Goal: Task Accomplishment & Management: Manage account settings

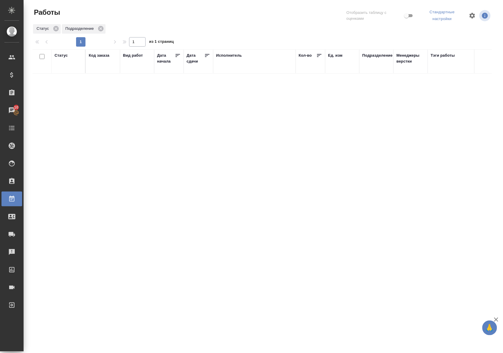
click at [61, 56] on div "Статус" at bounding box center [61, 55] width 13 height 6
click at [63, 84] on div "Готов к работе В работе" at bounding box center [63, 72] width 17 height 23
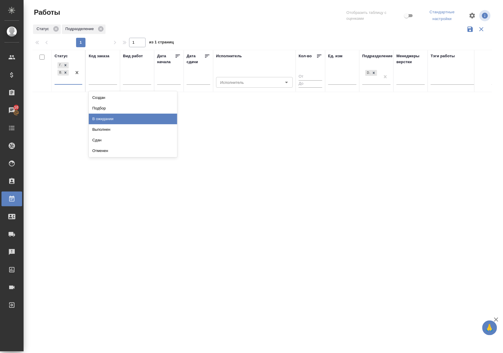
click at [97, 116] on div "В ожидании" at bounding box center [133, 119] width 88 height 11
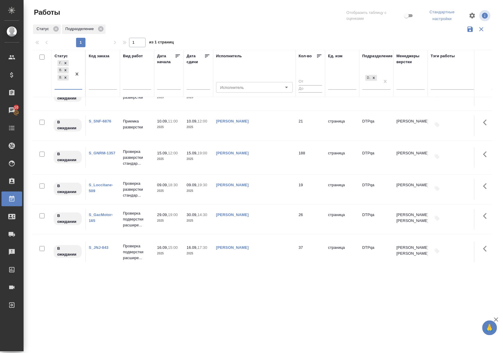
scroll to position [157, 0]
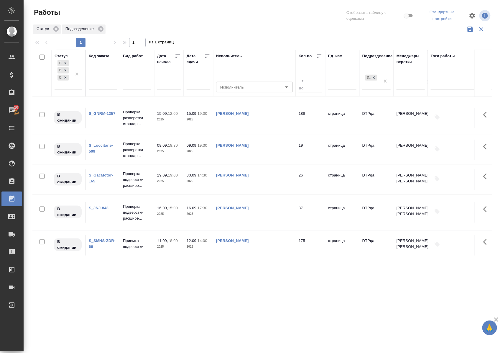
click at [109, 152] on link "S_Loccitane-509" at bounding box center [101, 148] width 24 height 10
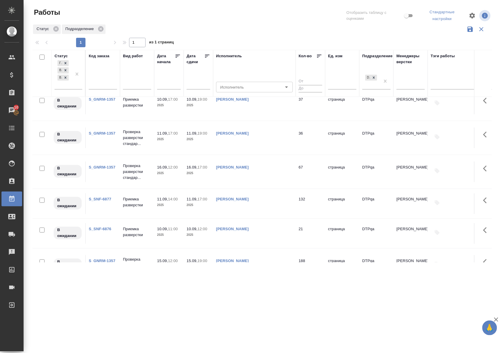
scroll to position [0, 0]
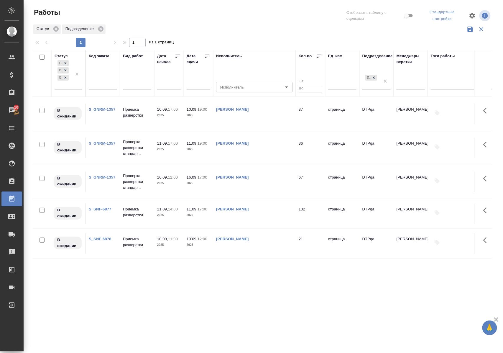
click at [104, 110] on link "S_GNRM-1357" at bounding box center [102, 109] width 27 height 4
click at [107, 211] on link "S_SNF-6877" at bounding box center [100, 209] width 23 height 4
click at [65, 77] on icon at bounding box center [65, 77] width 4 height 4
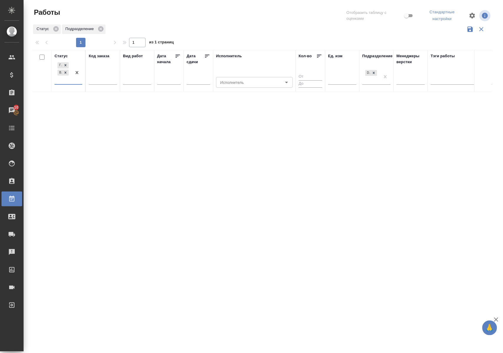
click at [65, 56] on div "Статус" at bounding box center [61, 56] width 13 height 6
click at [63, 56] on div "Статус" at bounding box center [61, 55] width 13 height 6
click at [65, 84] on div "Готов к работе В работе" at bounding box center [69, 73] width 28 height 24
click at [104, 117] on div "В ожидании" at bounding box center [133, 119] width 88 height 11
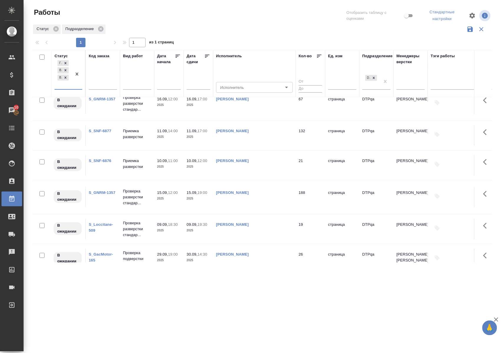
scroll to position [118, 0]
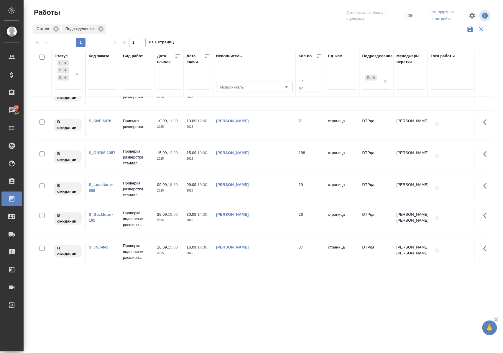
click at [105, 193] on link "S_Loccitane-509" at bounding box center [101, 187] width 24 height 10
click at [65, 78] on icon at bounding box center [65, 77] width 4 height 4
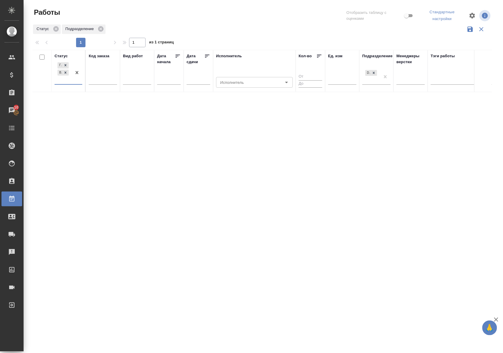
scroll to position [0, 0]
click at [62, 56] on div "Статус" at bounding box center [61, 56] width 13 height 6
click at [66, 55] on div "Статус" at bounding box center [61, 55] width 13 height 6
click at [64, 56] on div "Статус" at bounding box center [61, 56] width 13 height 6
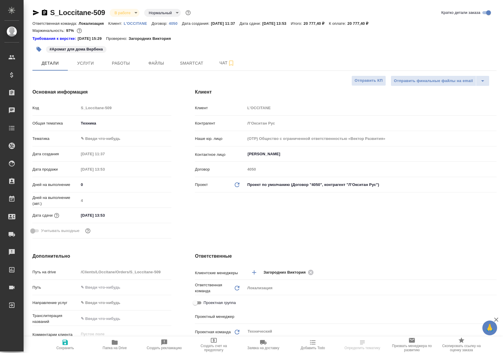
select select "RU"
type input "[PERSON_NAME]"
type input "Сеитов Павел"
click at [122, 61] on span "Работы" at bounding box center [121, 63] width 28 height 7
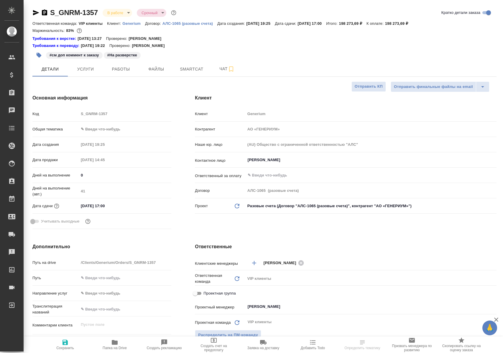
select select "RU"
click at [131, 68] on span "Работы" at bounding box center [121, 68] width 28 height 7
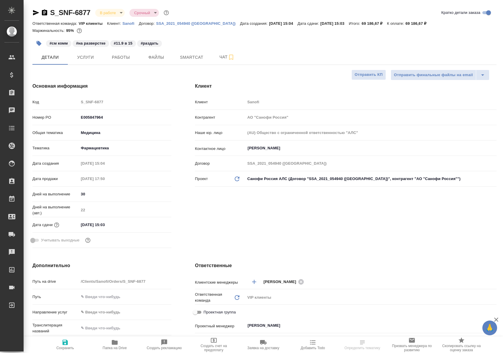
select select "RU"
click at [121, 57] on span "Работы" at bounding box center [121, 57] width 28 height 7
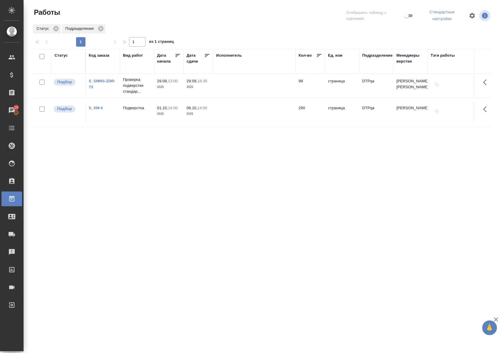
click at [60, 54] on div "Статус" at bounding box center [61, 55] width 13 height 6
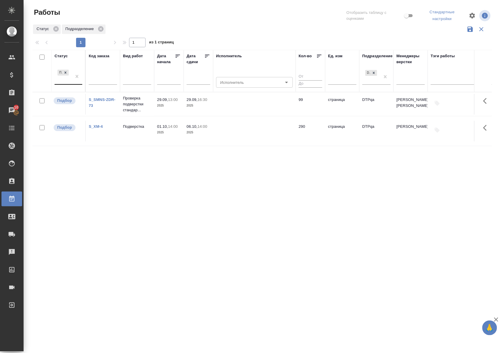
click at [68, 84] on div "Подбор" at bounding box center [63, 76] width 17 height 16
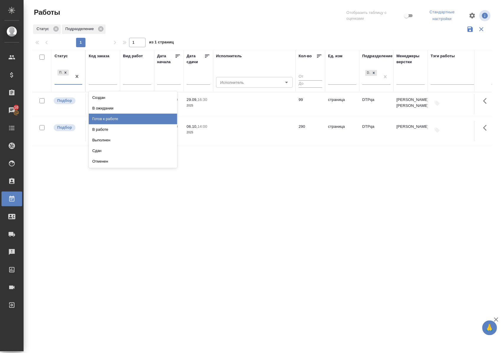
click at [98, 117] on div "Готов к работе" at bounding box center [133, 119] width 88 height 11
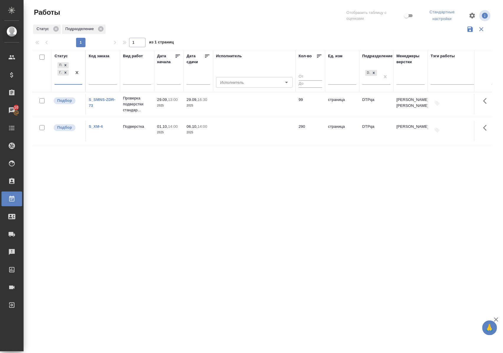
click at [64, 55] on div "Статус" at bounding box center [61, 56] width 13 height 6
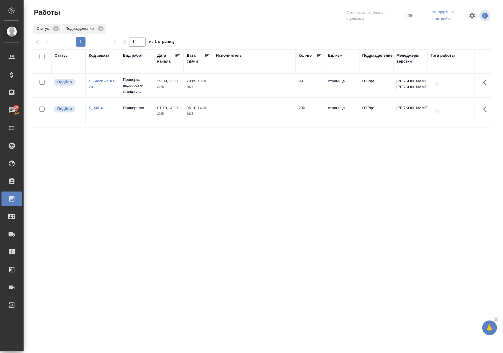
click at [64, 57] on div "Статус" at bounding box center [61, 55] width 13 height 6
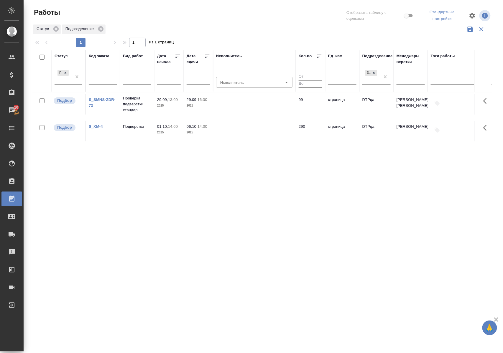
click at [68, 85] on div "Подбор" at bounding box center [69, 79] width 28 height 20
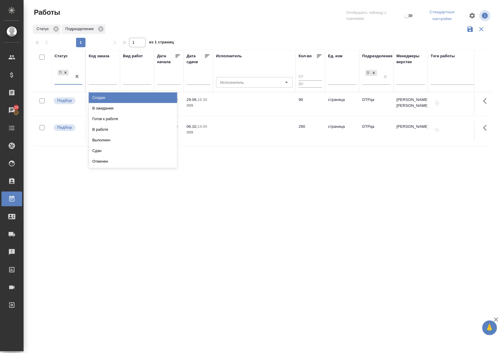
click at [68, 84] on div "Подбор" at bounding box center [69, 76] width 28 height 17
click at [97, 109] on div "В ожидании" at bounding box center [133, 108] width 88 height 11
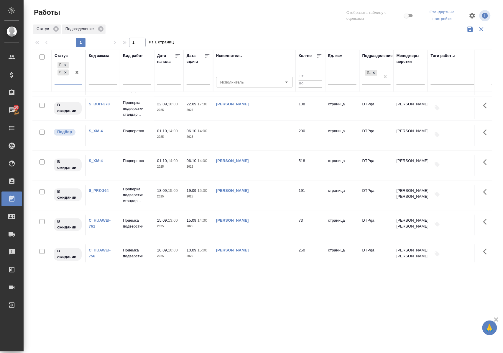
scroll to position [432, 0]
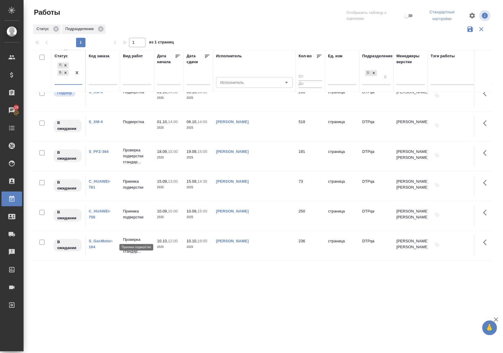
click at [136, 220] on p "Приемка подверстки" at bounding box center [137, 214] width 28 height 12
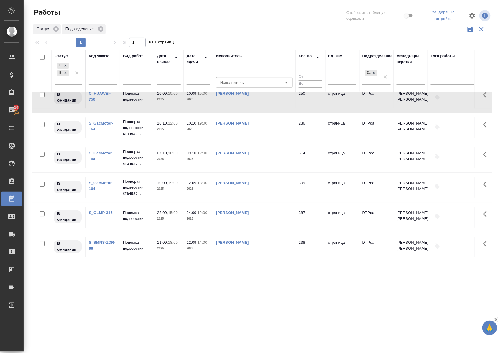
scroll to position [576, 0]
click at [67, 74] on icon at bounding box center [65, 72] width 4 height 4
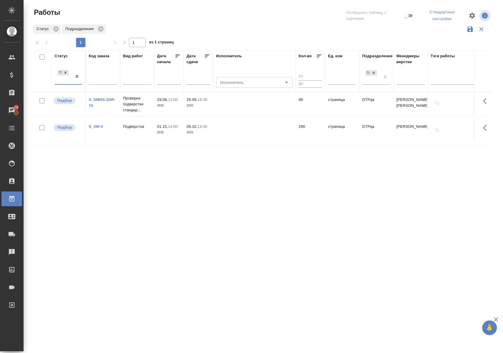
scroll to position [0, 0]
click at [75, 82] on div at bounding box center [77, 76] width 11 height 16
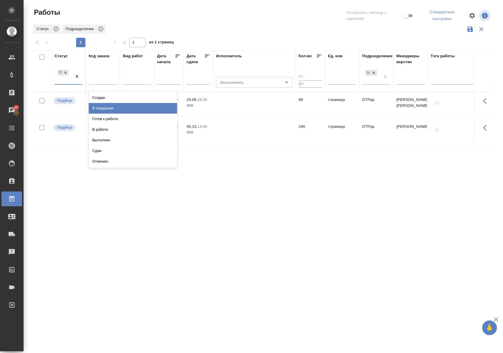
click at [101, 109] on div "В ожидании" at bounding box center [133, 108] width 88 height 11
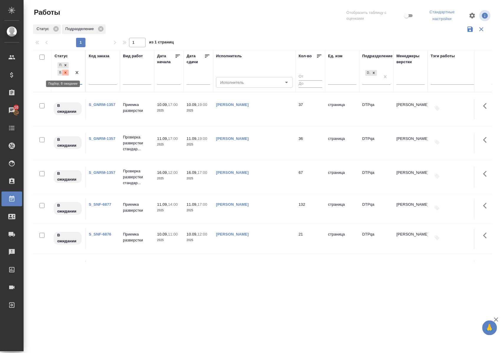
click at [65, 72] on icon at bounding box center [66, 72] width 2 height 2
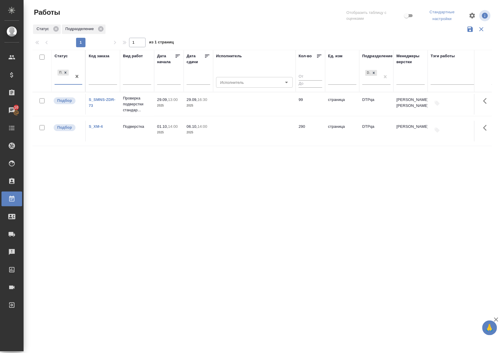
click at [61, 52] on th "Статус option В ожидании, deselected. 0 results available. Select is focused ,t…" at bounding box center [69, 71] width 34 height 42
drag, startPoint x: 62, startPoint y: 55, endPoint x: 64, endPoint y: 57, distance: 3.3
click at [63, 57] on div "Статус" at bounding box center [61, 56] width 13 height 6
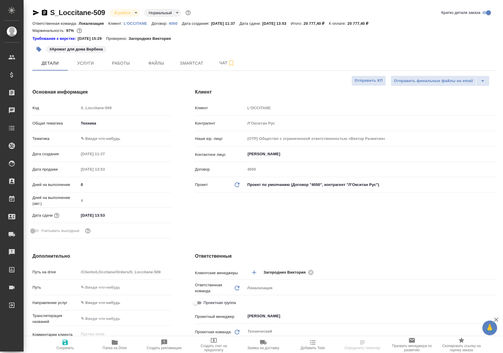
select select "RU"
click at [124, 65] on span "Работы" at bounding box center [121, 63] width 28 height 7
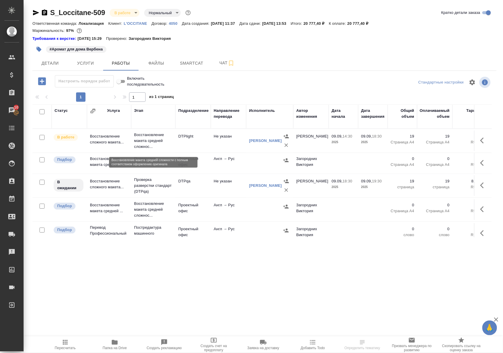
click at [147, 144] on p "Восстановление макета средней сложнос..." at bounding box center [153, 141] width 38 height 18
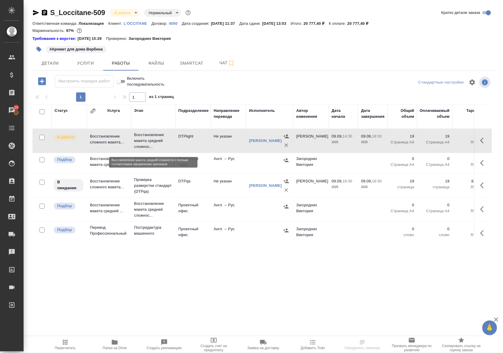
click at [147, 144] on p "Восстановление макета средней сложнос..." at bounding box center [153, 141] width 38 height 18
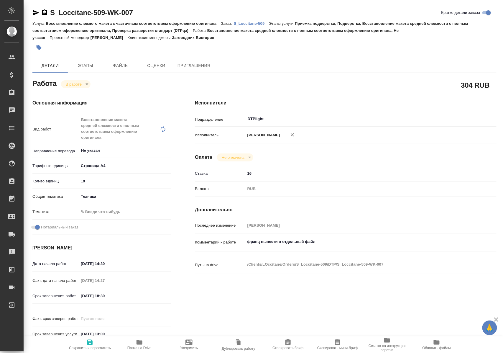
type textarea "x"
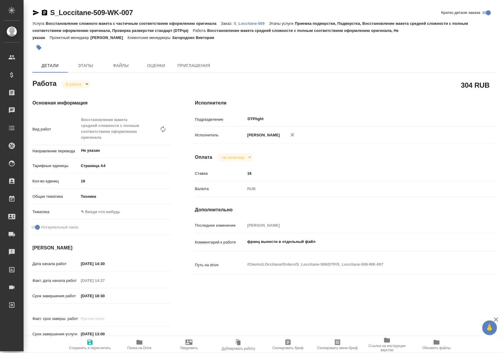
type textarea "x"
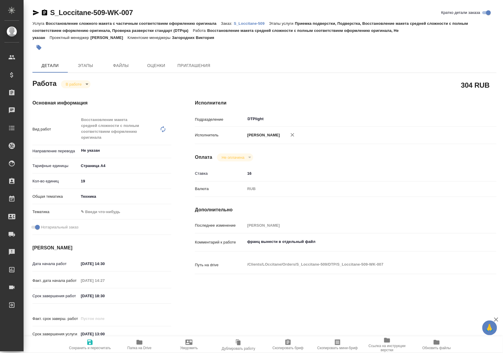
type textarea "x"
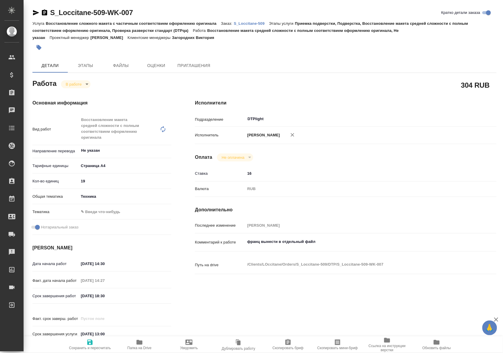
click at [35, 13] on icon "button" at bounding box center [36, 12] width 6 height 5
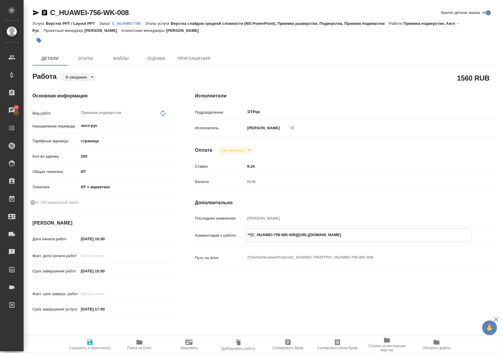
drag, startPoint x: 303, startPoint y: 239, endPoint x: 419, endPoint y: 238, distance: 115.9
click at [419, 238] on textarea "**[C_HUAWEI-756-WK-005]([URL][DOMAIN_NAME]" at bounding box center [359, 235] width 226 height 10
click at [139, 344] on icon "button" at bounding box center [139, 342] width 7 height 7
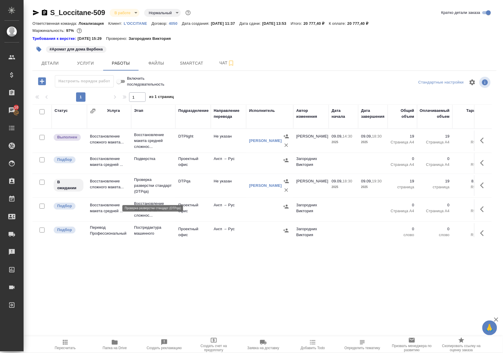
click at [144, 192] on p "Проверка разверстки стандарт (DTPqa)" at bounding box center [153, 186] width 38 height 18
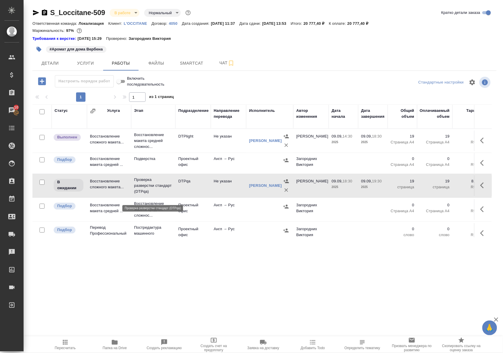
click at [144, 192] on p "Проверка разверстки стандарт (DTPqa)" at bounding box center [153, 186] width 38 height 18
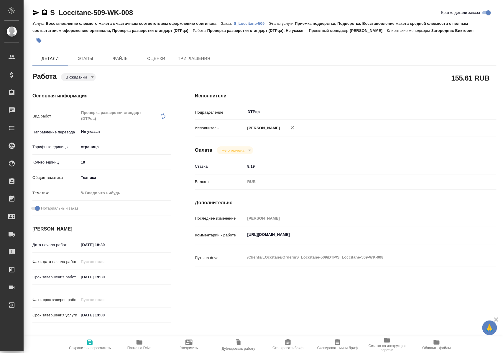
click at [92, 84] on body "🙏 .cls-1 fill:#fff; AWATERA Polushina Alena Клиенты Спецификации Заказы Чаты To…" at bounding box center [251, 176] width 503 height 353
click at [85, 103] on button "В работе" at bounding box center [75, 104] width 19 height 6
type textarea "x"
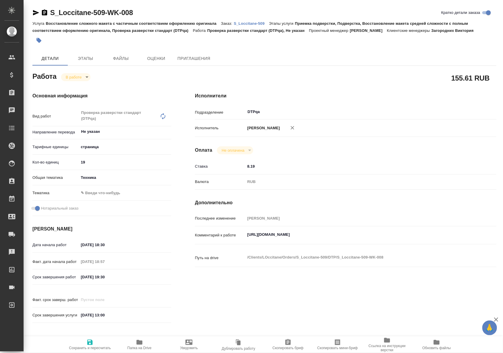
type textarea "x"
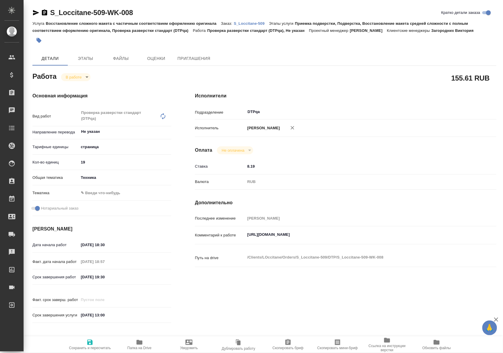
type textarea "x"
click at [90, 341] on icon "button" at bounding box center [89, 342] width 7 height 7
type textarea "x"
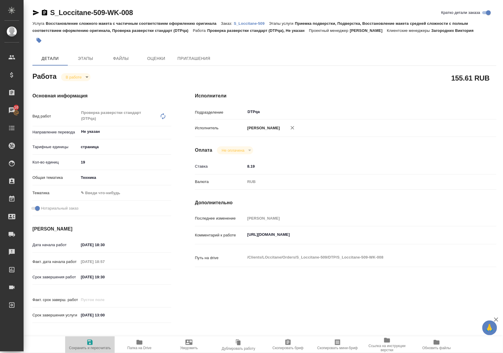
type textarea "x"
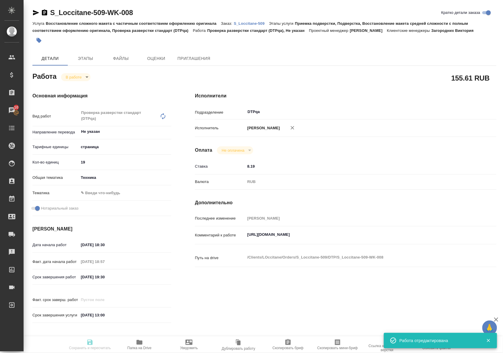
type textarea "x"
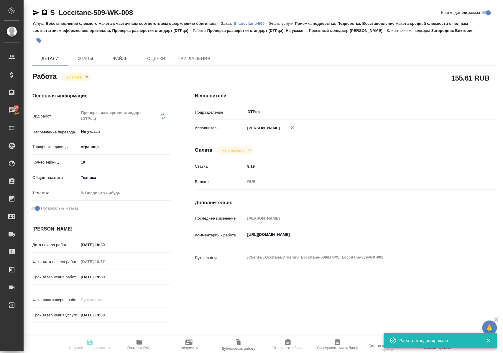
type input "inProgress"
type textarea "Проверка разверстки стандарт (DTPqa)"
type textarea "x"
type input "Не указан"
type input "5a8b1489cc6b4906c91bfdb2"
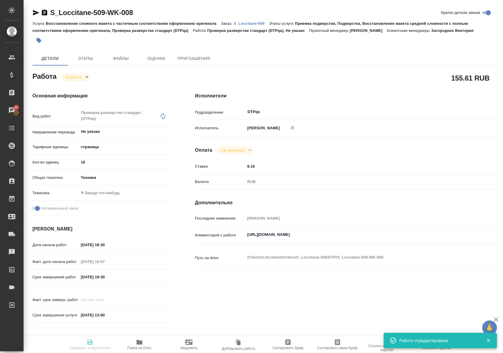
type input "19"
type input "tech"
checkbox input "true"
type input "09.09.2025 18:30"
type input "09.09.2025 18:57"
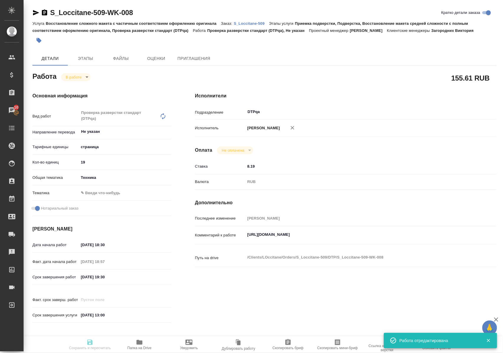
type input "09.09.2025 19:30"
type input "15.09.2025 13:00"
type input "DTPqa"
type input "notPayed"
type input "8.19"
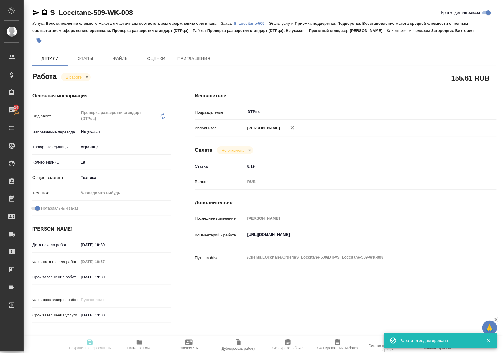
type input "RUB"
type input "Полушина Алена"
type textarea "https://tera.awatera.com/Work/68bfd2b6240e2d18a9ecd213/"
type textarea "x"
type textarea "/Clients/LOccitane/Orders/S_Loccitane-509/DTP/S_Loccitane-509-WK-008"
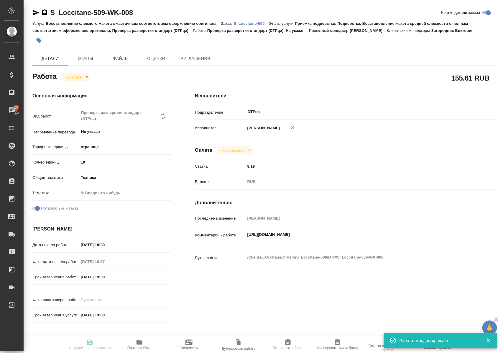
type textarea "x"
type input "S_Loccitane-509"
type input "Восстановление сложного макета с частичным соответствием оформлению оригинала"
type input "Приемка подверстки, Подверстка, Восстановление макета средней сложности с полны…"
type input "Загородних Виктория"
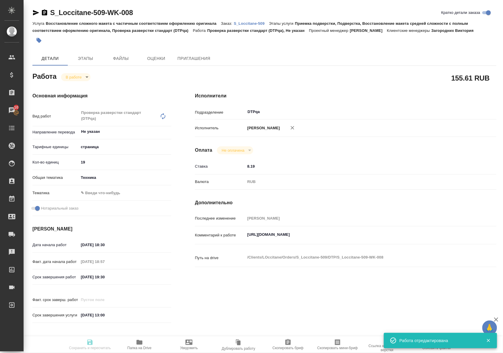
type input "Оксютович Ирина"
type input "/Clients/LOccitane/Orders/S_Loccitane-509"
type textarea "x"
type textarea "Примите, пожалуйста, заявку на перевод и заверение. Наименование продукта: Аром…"
type textarea "x"
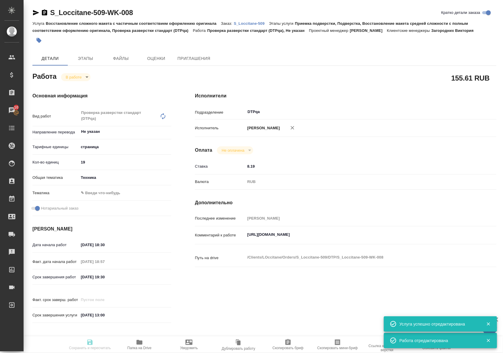
type textarea "x"
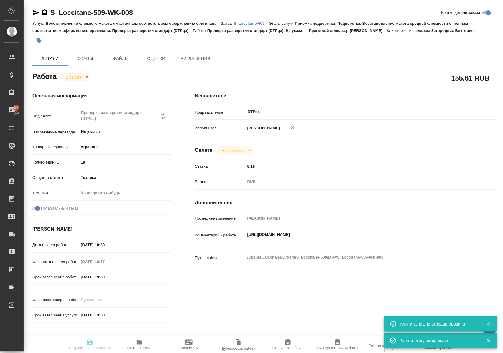
type textarea "x"
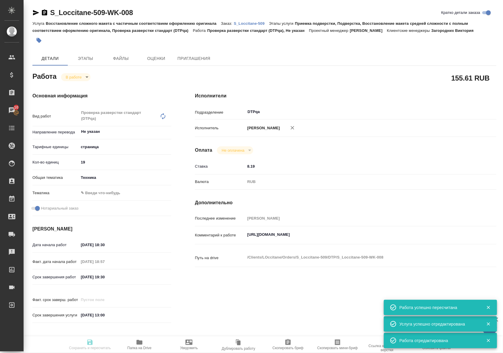
type input "inProgress"
type textarea "Проверка разверстки стандарт (DTPqa)"
type textarea "x"
type input "Не указан"
type input "5a8b1489cc6b4906c91bfdb2"
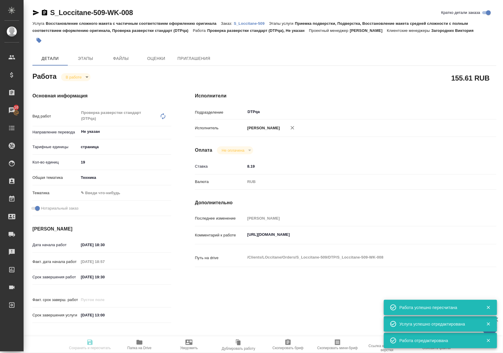
type input "19"
type input "tech"
checkbox input "true"
type input "09.09.2025 18:30"
type input "09.09.2025 18:57"
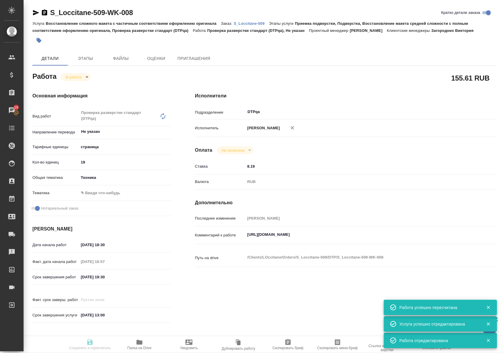
type input "09.09.2025 19:30"
type input "15.09.2025 13:00"
type input "DTPqa"
type input "notPayed"
type input "8.19"
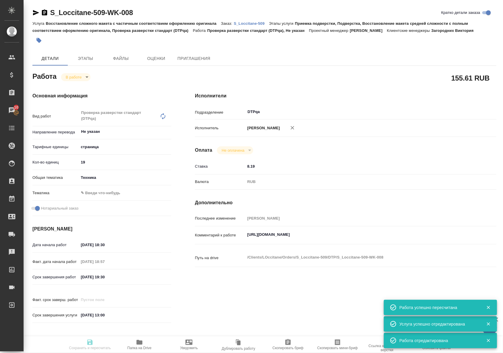
type input "RUB"
type input "Полушина Алена"
type textarea "https://tera.awatera.com/Work/68bfd2b6240e2d18a9ecd213/"
type textarea "x"
type textarea "/Clients/LOccitane/Orders/S_Loccitane-509/DTP/S_Loccitane-509-WK-008"
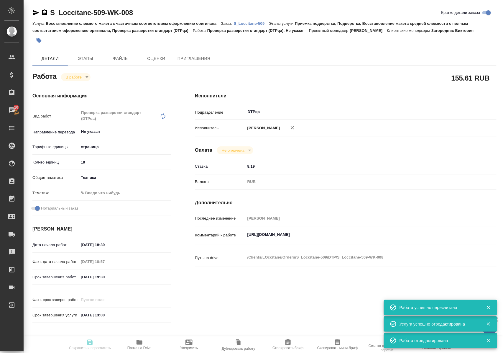
type textarea "x"
type input "S_Loccitane-509"
type input "Восстановление сложного макета с частичным соответствием оформлению оригинала"
type input "Приемка подверстки, Подверстка, Восстановление макета средней сложности с полны…"
type input "Загородних Виктория"
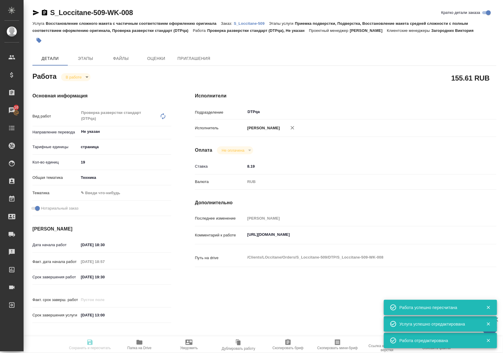
type input "Оксютович Ирина"
type input "/Clients/LOccitane/Orders/S_Loccitane-509"
type textarea "x"
type textarea "Примите, пожалуйста, заявку на перевод и заверение. Наименование продукта: Аром…"
type textarea "x"
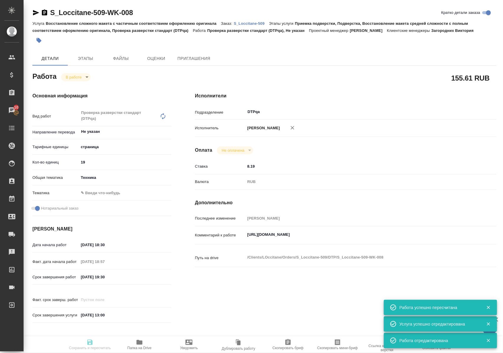
type textarea "x"
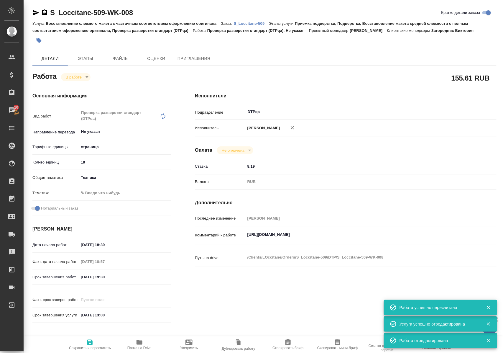
type textarea "x"
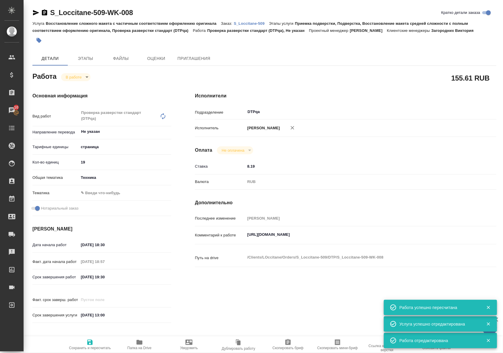
type textarea "x"
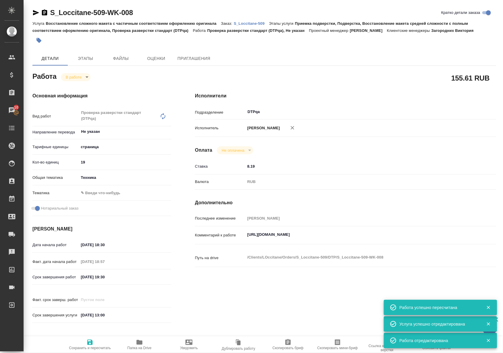
type textarea "x"
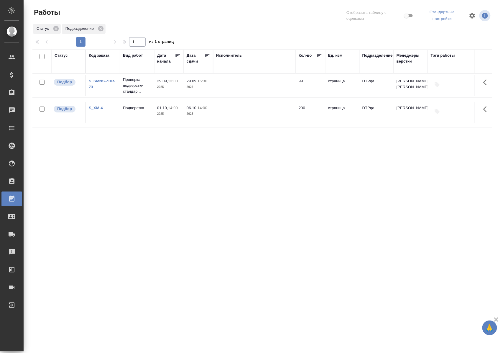
click at [66, 54] on div "Статус" at bounding box center [61, 55] width 13 height 6
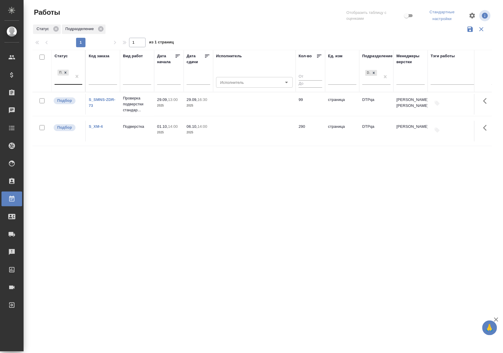
click at [76, 84] on div at bounding box center [77, 76] width 11 height 16
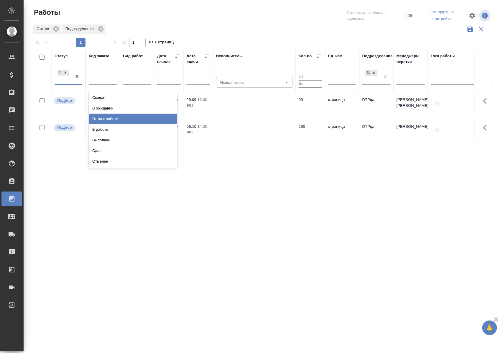
click at [112, 119] on div "Готов к работе" at bounding box center [133, 119] width 88 height 11
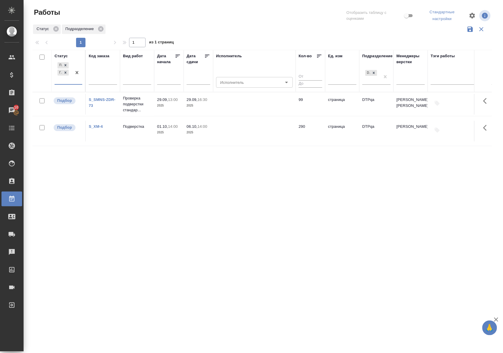
click at [70, 84] on div "Подбор Готов к работе" at bounding box center [63, 72] width 17 height 23
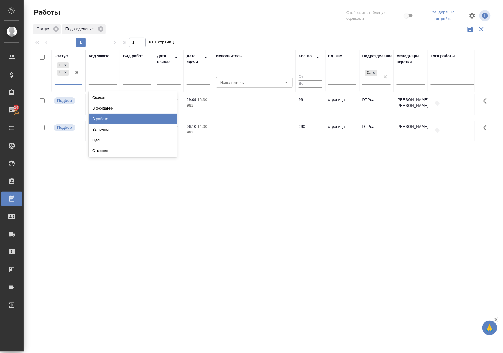
click at [99, 117] on div "В работе" at bounding box center [133, 119] width 88 height 11
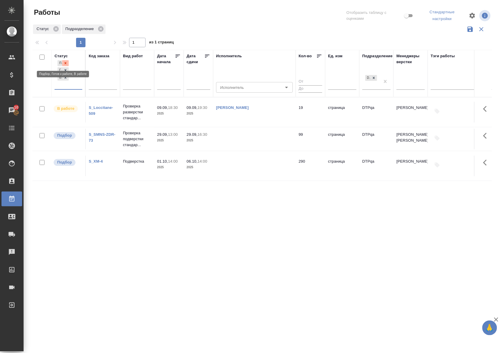
click at [67, 62] on icon at bounding box center [65, 63] width 4 height 4
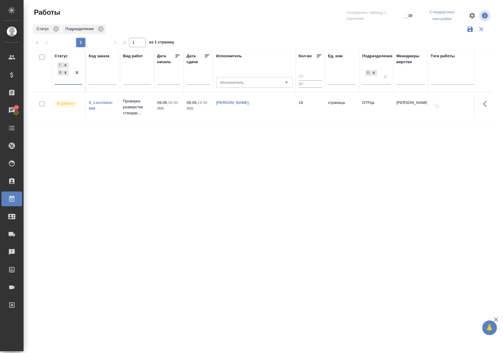
click at [62, 54] on div "Статус" at bounding box center [61, 56] width 13 height 6
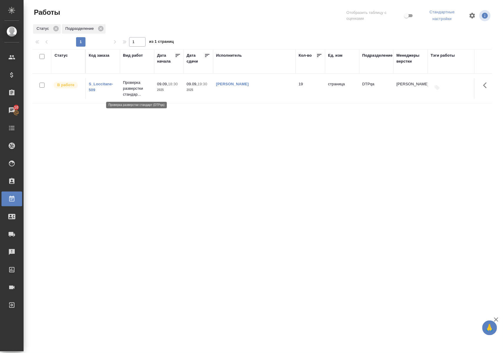
click at [130, 86] on p "Проверка разверстки стандар..." at bounding box center [137, 89] width 28 height 18
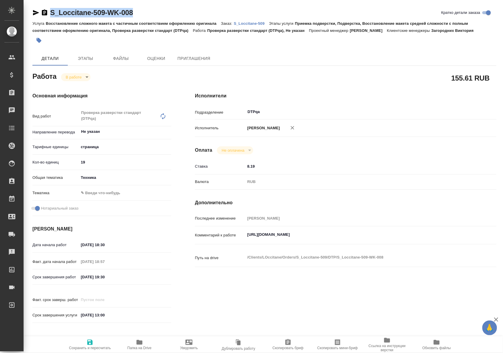
drag, startPoint x: 154, startPoint y: 13, endPoint x: 50, endPoint y: 15, distance: 103.8
click at [50, 15] on div "S_Loccitane-509-WK-008 Кратко детали заказа" at bounding box center [264, 12] width 464 height 9
copy link "S_Loccitane-509-WK-008"
drag, startPoint x: 247, startPoint y: 248, endPoint x: 382, endPoint y: 247, distance: 134.8
click at [382, 240] on textarea "https://tera.awatera.com/Work/68bfd2b6240e2d18a9ecd213/" at bounding box center [359, 235] width 226 height 10
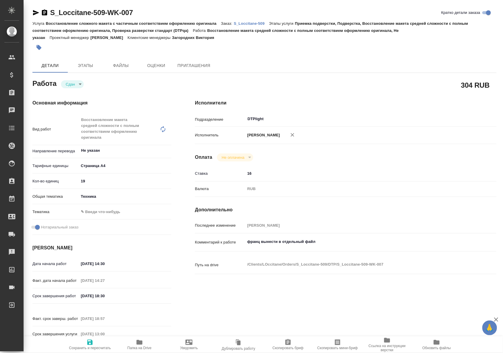
click at [139, 342] on icon "button" at bounding box center [140, 342] width 6 height 5
drag, startPoint x: 140, startPoint y: 11, endPoint x: 49, endPoint y: 14, distance: 91.7
click at [49, 14] on div "S_Loccitane-509-WK-007 Кратко детали заказа" at bounding box center [264, 12] width 464 height 9
copy link "S_Loccitane-509-WK-007"
click at [255, 24] on p "S_Loccitane-509" at bounding box center [251, 23] width 35 height 4
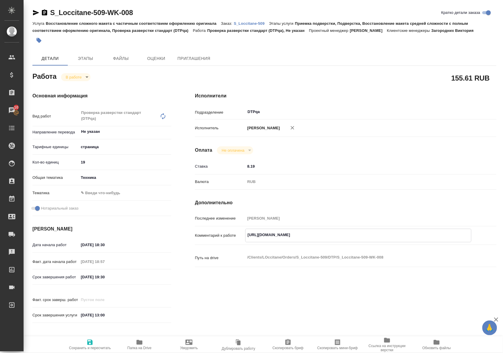
click at [137, 345] on span "Папка на Drive" at bounding box center [139, 344] width 42 height 11
click at [77, 83] on body "🙏 .cls-1 fill:#fff; AWATERA Polushina Alena Клиенты Спецификации Заказы 10 Чаты…" at bounding box center [251, 176] width 503 height 353
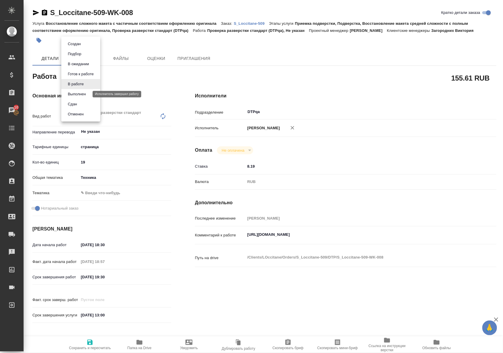
click at [81, 96] on button "Выполнен" at bounding box center [77, 94] width 22 height 6
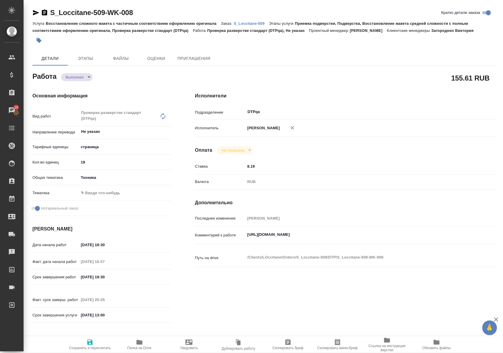
type textarea "x"
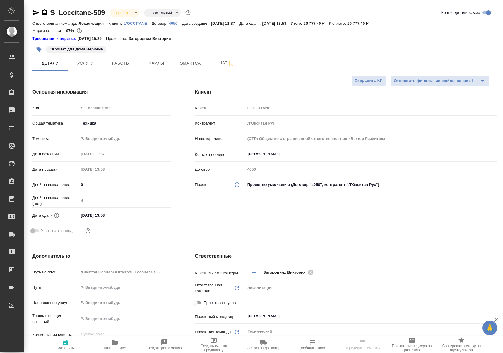
select select "RU"
click at [120, 64] on span "Работы" at bounding box center [121, 63] width 28 height 7
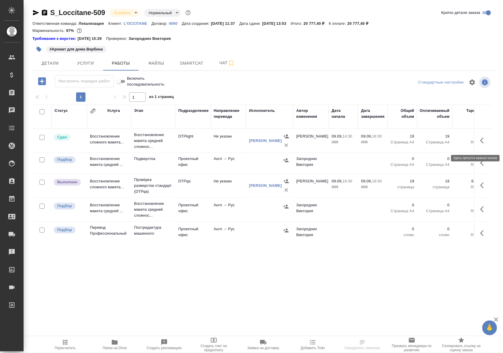
click at [480, 143] on icon "button" at bounding box center [482, 140] width 4 height 6
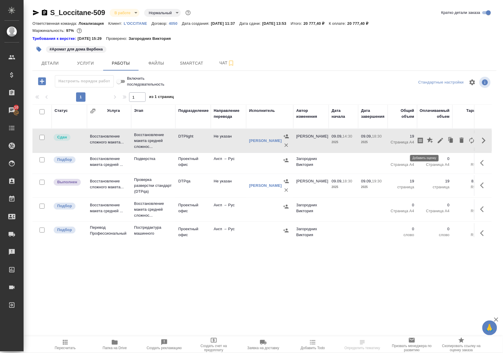
click at [427, 142] on icon "button" at bounding box center [430, 140] width 6 height 6
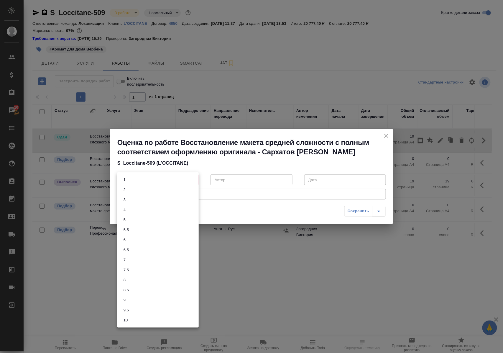
click at [193, 180] on body "🙏 .cls-1 fill:#fff; AWATERA Polushina Alena Клиенты Спецификации Заказы 10 Чаты…" at bounding box center [251, 176] width 503 height 353
click at [128, 268] on button "7.5" at bounding box center [126, 270] width 9 height 6
type input "7.5"
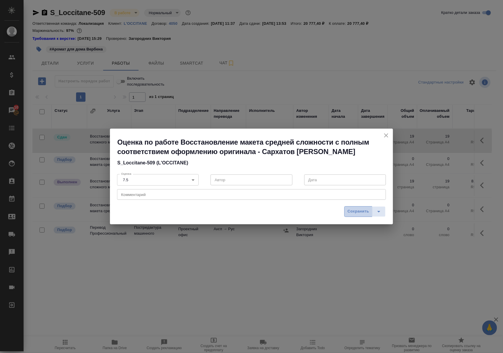
click at [363, 210] on span "Сохранить" at bounding box center [359, 211] width 22 height 7
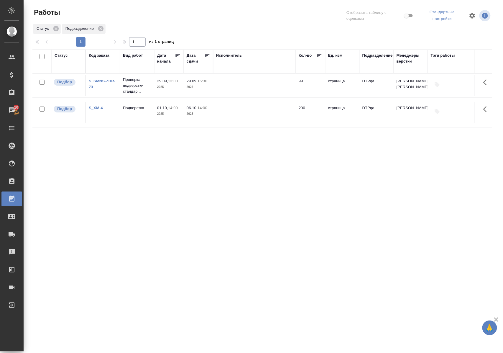
click at [243, 181] on div "Статус Код заказа Вид работ [PERSON_NAME] начала Дата сдачи Исполнитель Кол-во …" at bounding box center [261, 155] width 459 height 212
